Goal: Information Seeking & Learning: Learn about a topic

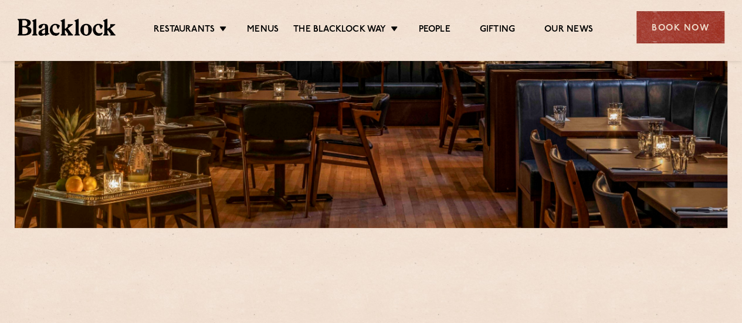
scroll to position [293, 0]
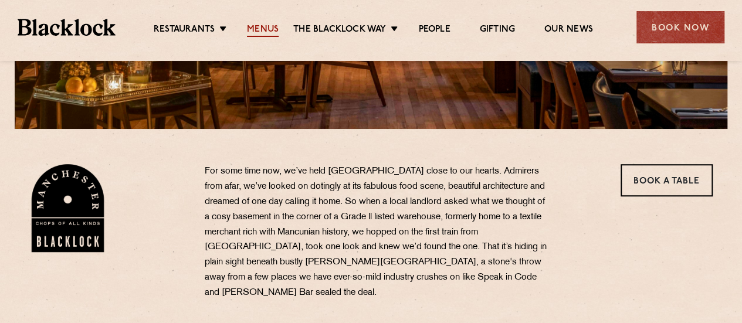
click at [261, 24] on link "Menus" at bounding box center [263, 30] width 32 height 13
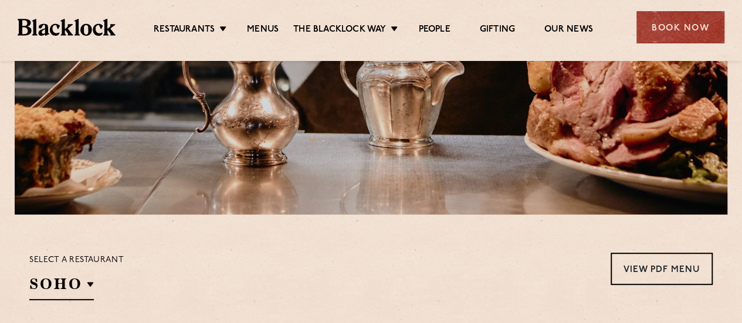
scroll to position [235, 0]
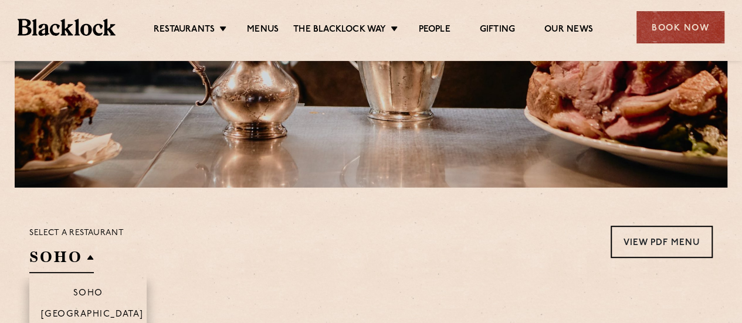
click at [70, 250] on h2 "SOHO" at bounding box center [61, 260] width 65 height 26
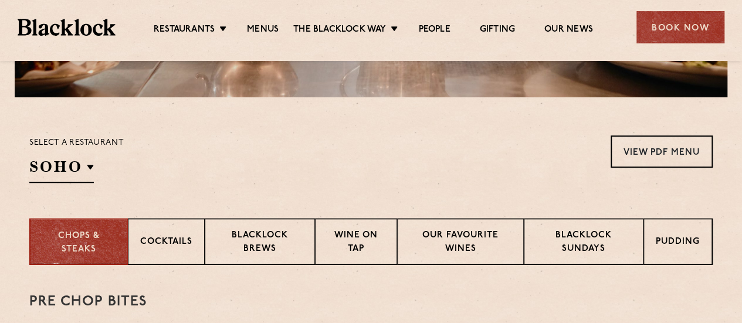
scroll to position [411, 0]
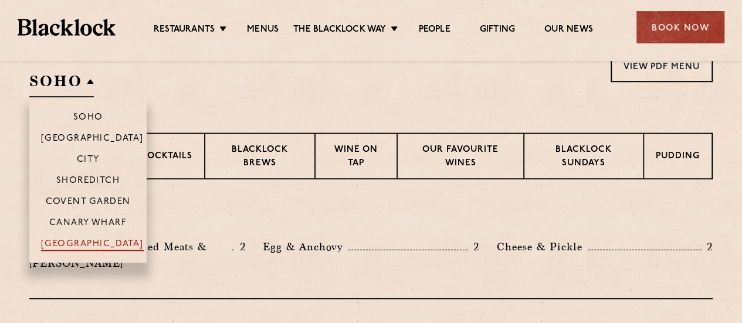
click at [91, 239] on p "[GEOGRAPHIC_DATA]" at bounding box center [92, 245] width 103 height 12
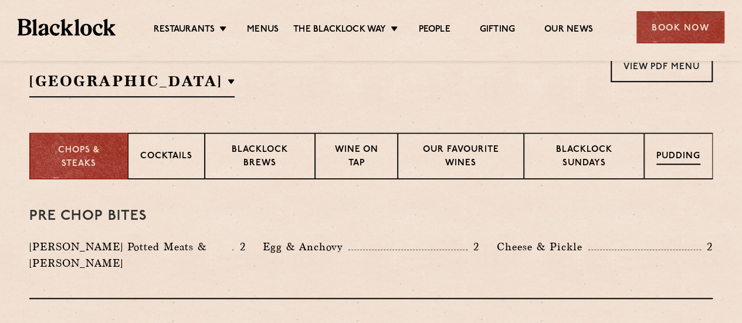
click at [670, 153] on p "Pudding" at bounding box center [679, 157] width 44 height 15
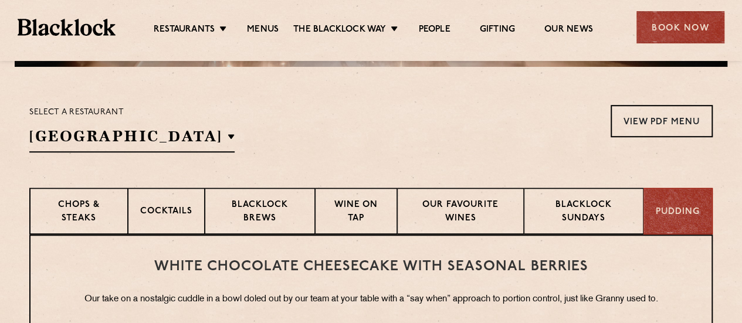
scroll to position [352, 0]
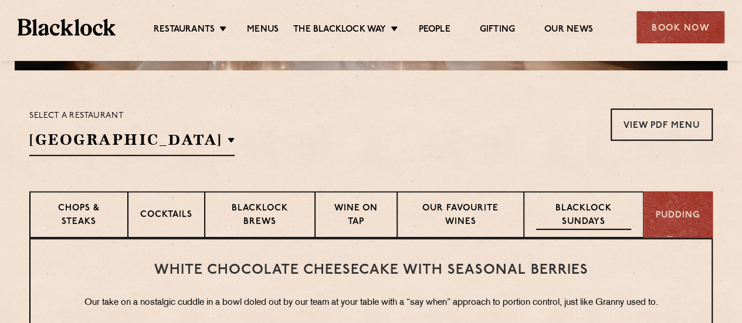
click at [607, 224] on p "Blacklock Sundays" at bounding box center [583, 216] width 95 height 28
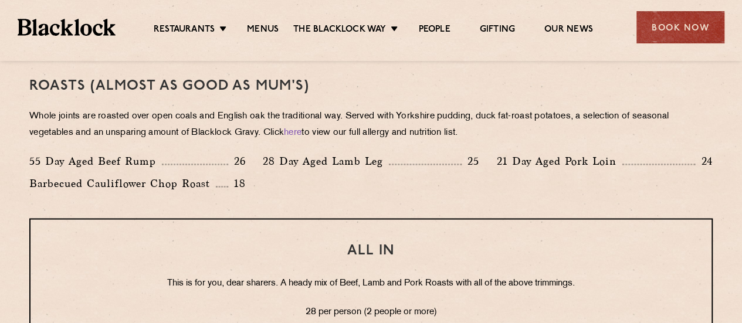
scroll to position [880, 0]
